Goal: Task Accomplishment & Management: Complete application form

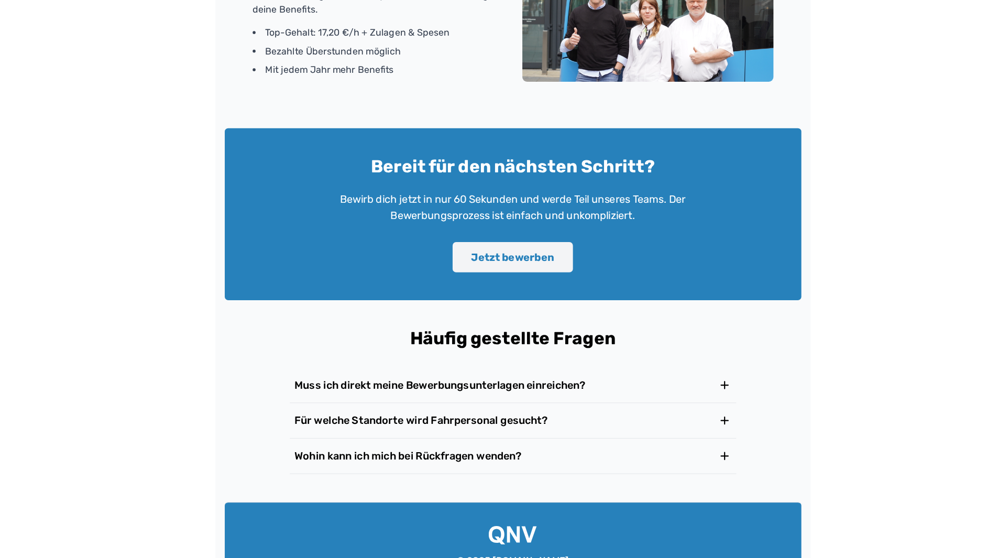
scroll to position [1470, 0]
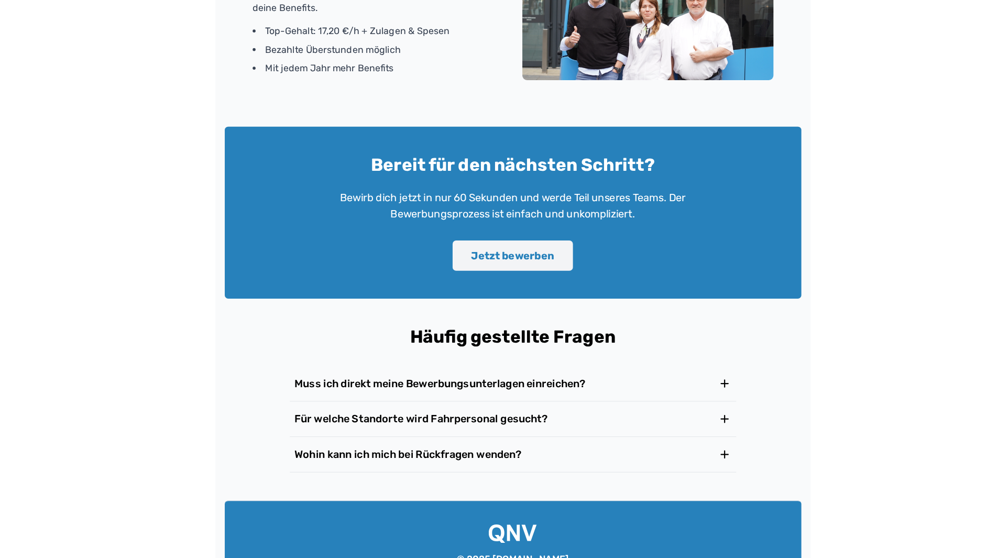
click at [502, 281] on button "Jetzt bewerben" at bounding box center [499, 284] width 108 height 27
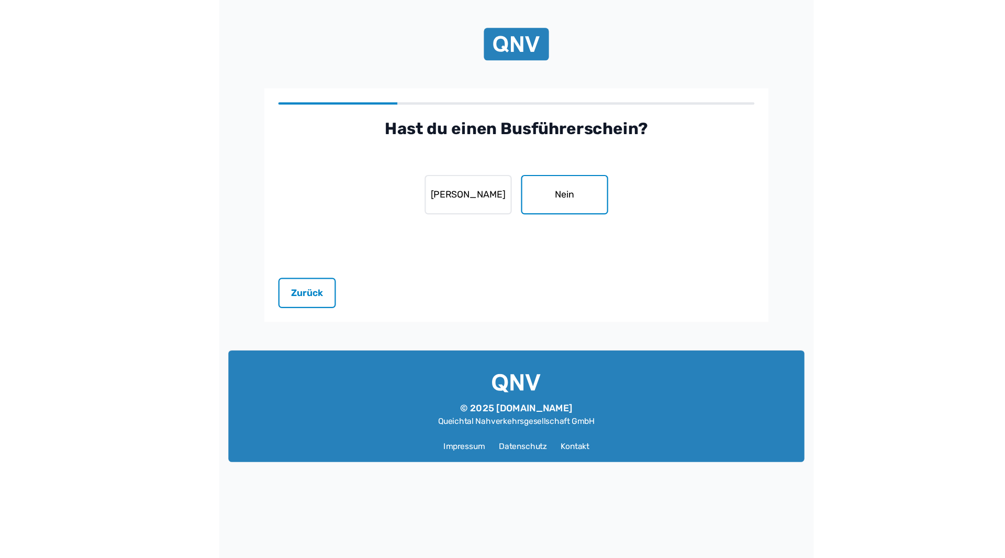
click at [554, 183] on button "Nein" at bounding box center [546, 176] width 79 height 36
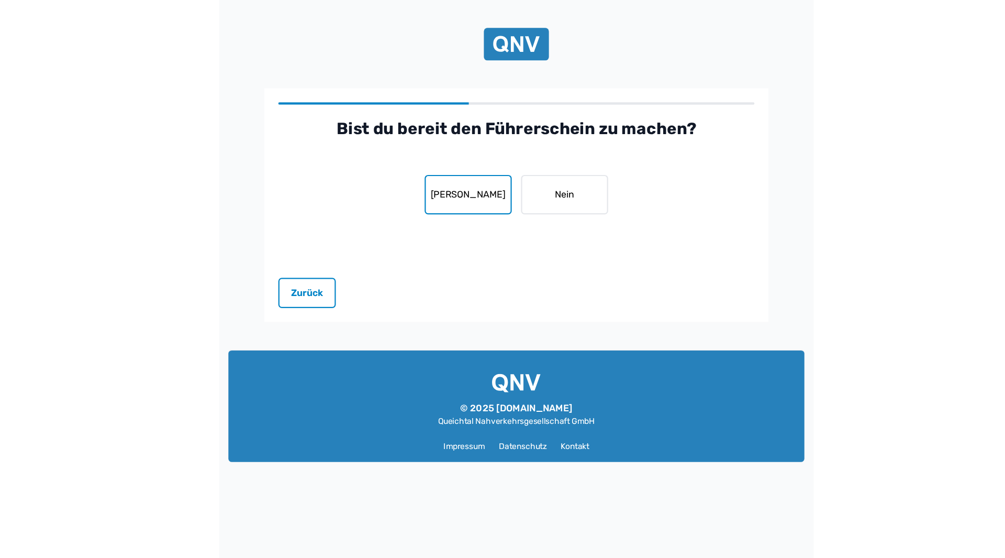
click at [463, 174] on button "[PERSON_NAME]" at bounding box center [459, 176] width 79 height 36
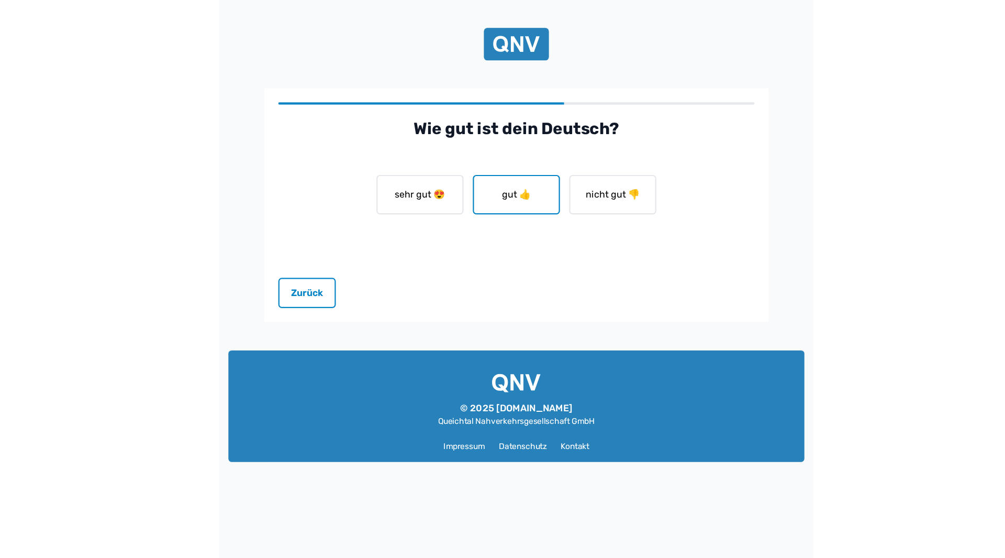
click at [515, 168] on button "gut 👍" at bounding box center [502, 176] width 79 height 36
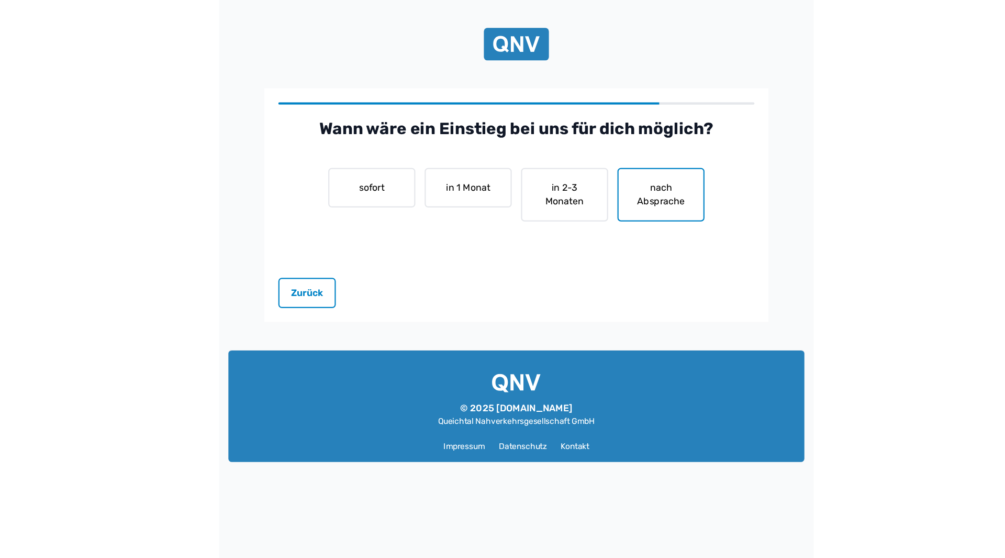
click at [633, 161] on button "nach Absprache" at bounding box center [633, 175] width 79 height 48
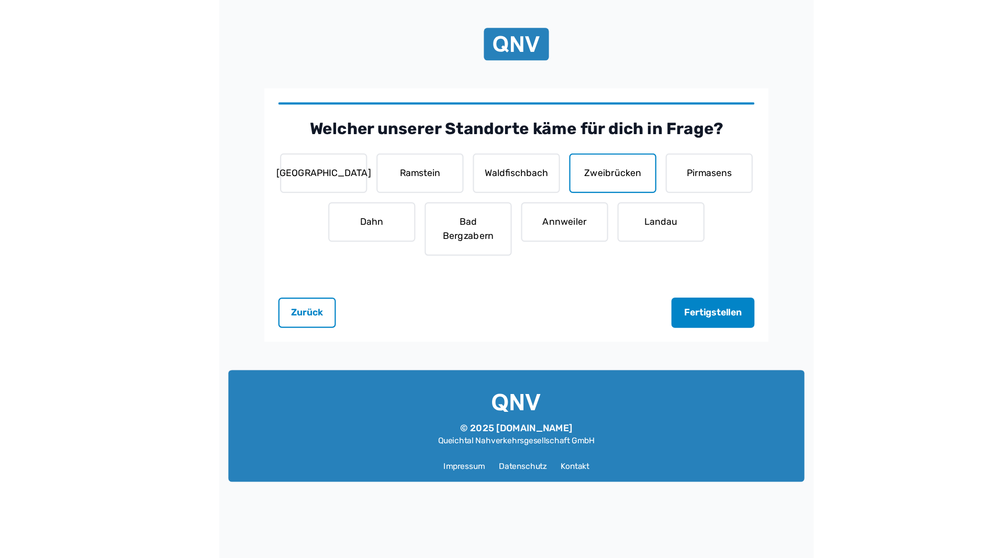
click at [610, 169] on button "Zweibrücken" at bounding box center [589, 156] width 79 height 36
click at [416, 162] on button "Ramstein" at bounding box center [416, 156] width 79 height 36
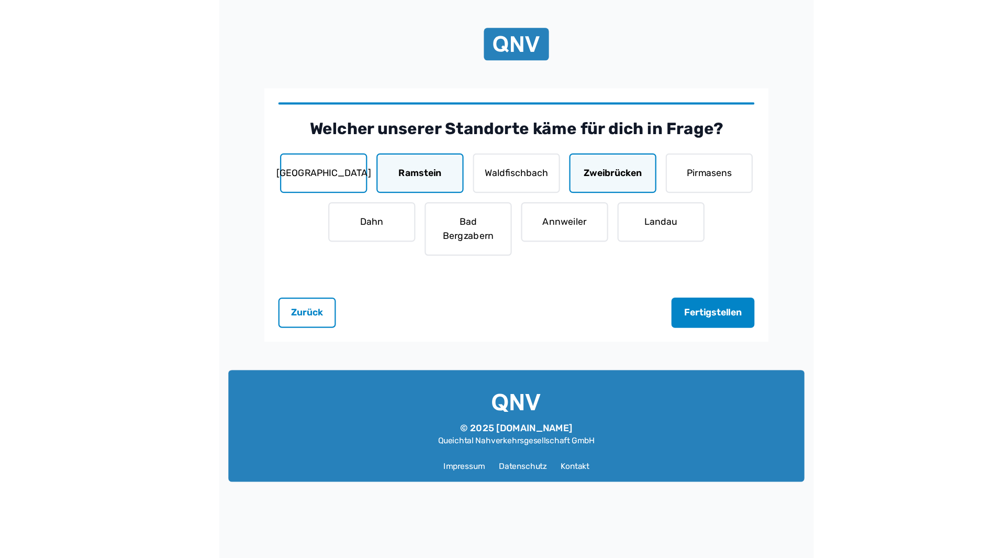
click at [351, 166] on button "[GEOGRAPHIC_DATA]" at bounding box center [329, 156] width 79 height 36
click at [667, 274] on button "Fertigstellen" at bounding box center [680, 281] width 75 height 27
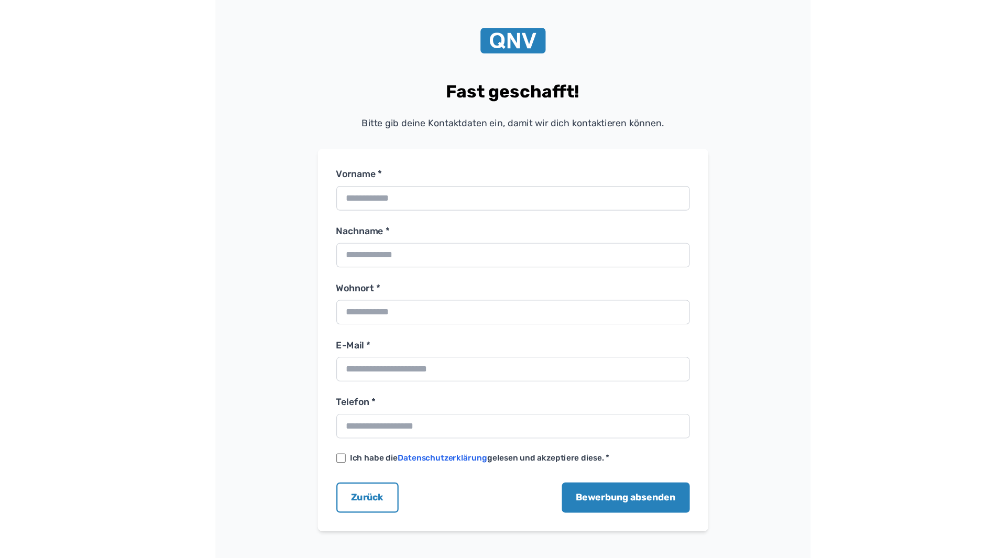
click at [492, 43] on img at bounding box center [499, 36] width 42 height 15
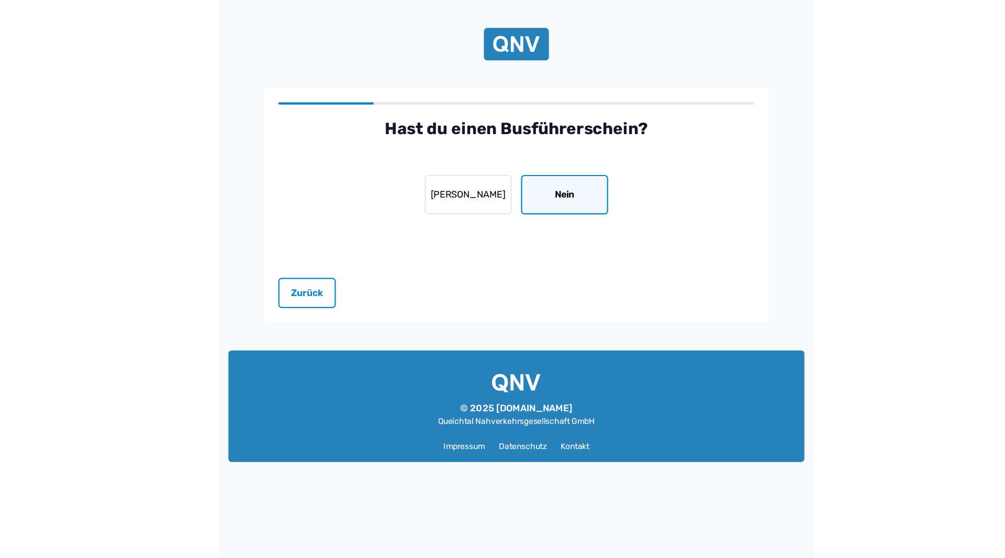
click at [506, 45] on img at bounding box center [503, 39] width 42 height 21
click at [506, 346] on img at bounding box center [503, 345] width 44 height 17
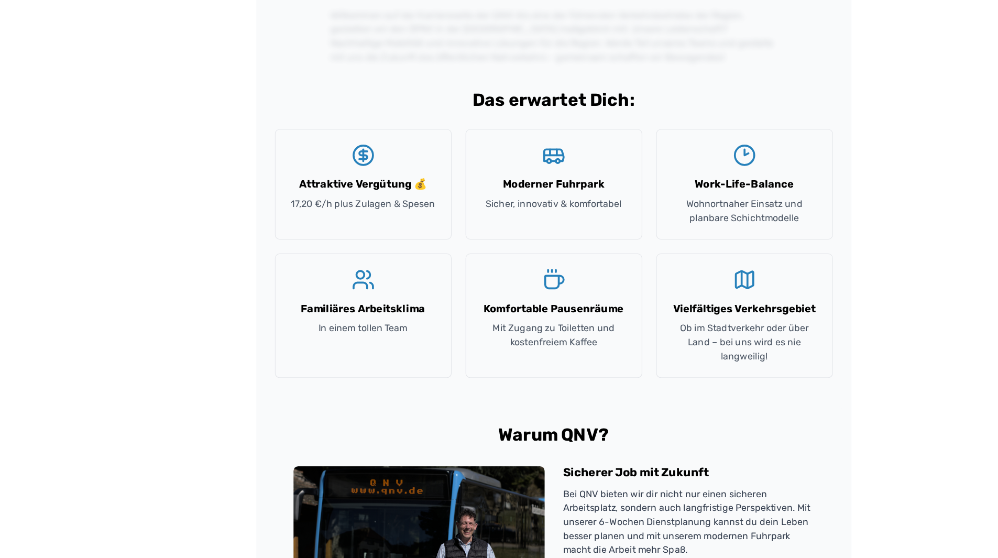
scroll to position [890, 0]
